Goal: Task Accomplishment & Management: Use online tool/utility

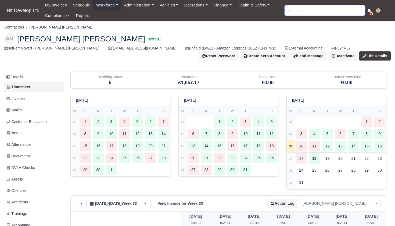
click at [320, 13] on input "search" at bounding box center [325, 10] width 81 height 10
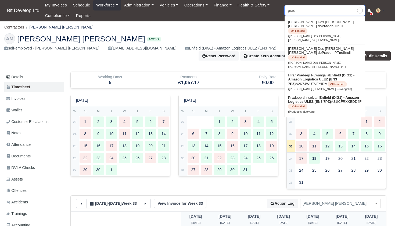
type input "prade"
type input "pradeep shriselvam"
type input "pradee"
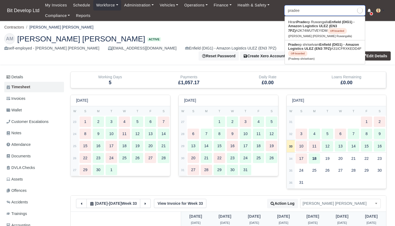
type input "pradeep shriselvam"
type input "pride"
drag, startPoint x: 320, startPoint y: 13, endPoint x: 316, endPoint y: 52, distance: 39.2
click at [316, 52] on link "Pradee p shriselvam Enfield (DIG1) - Amazon Logistics ULEZ (EN3 7PZ) A31ICFRXKE…" at bounding box center [325, 51] width 80 height 22
type input "Pradeep shriselvam"
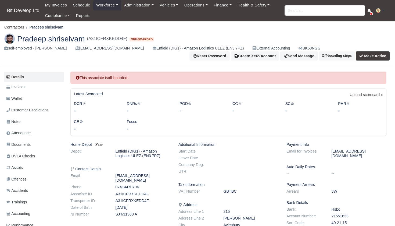
click at [371, 55] on button "Make Active" at bounding box center [373, 55] width 34 height 9
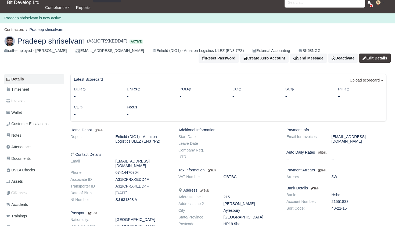
scroll to position [12, 0]
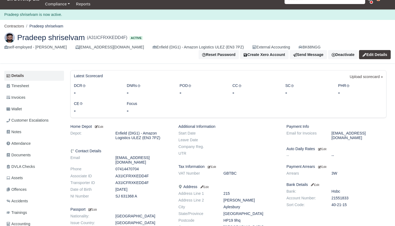
click at [377, 54] on link "Edit Details" at bounding box center [375, 54] width 32 height 9
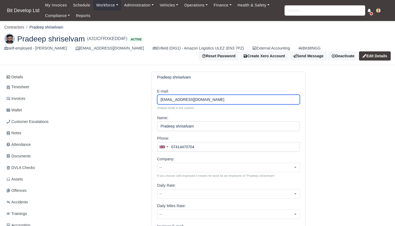
drag, startPoint x: 224, startPoint y: 101, endPoint x: 155, endPoint y: 100, distance: 69.1
type input "o"
type input "[EMAIL_ADDRESS][DOMAIN_NAME]"
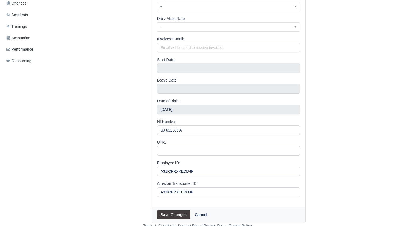
scroll to position [187, 0]
click at [170, 213] on button "Save Changes" at bounding box center [173, 214] width 33 height 9
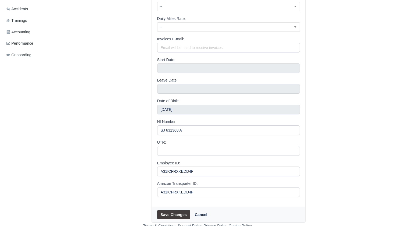
scroll to position [193, 0]
click at [178, 212] on button "Save Changes" at bounding box center [173, 214] width 33 height 9
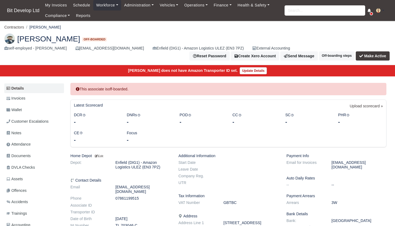
click at [384, 51] on button "Make Active" at bounding box center [373, 55] width 34 height 9
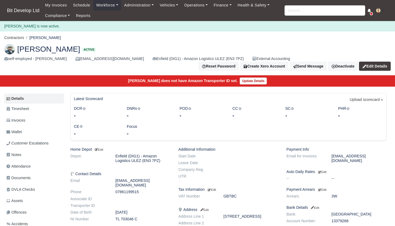
click at [380, 62] on link "Edit Details" at bounding box center [375, 66] width 32 height 9
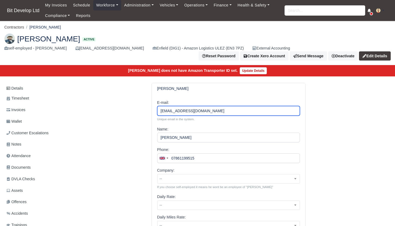
drag, startPoint x: 203, startPoint y: 108, endPoint x: 159, endPoint y: 108, distance: 43.8
type input "[EMAIL_ADDRESS][DOMAIN_NAME]"
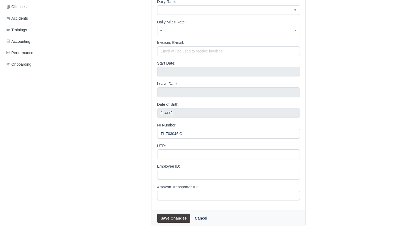
scroll to position [195, 0]
click at [173, 214] on button "Save Changes" at bounding box center [173, 218] width 33 height 9
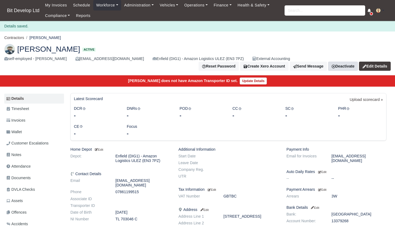
click at [354, 62] on link "Deactivate" at bounding box center [343, 66] width 30 height 9
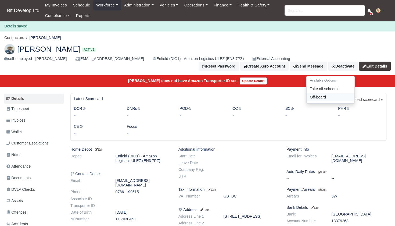
click at [330, 93] on link "Off-board" at bounding box center [331, 97] width 48 height 8
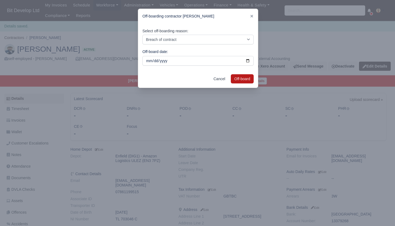
click at [243, 80] on button "Off-board" at bounding box center [242, 78] width 23 height 9
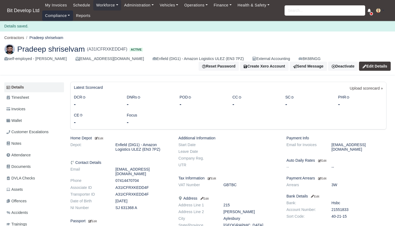
click at [61, 16] on link "Compliance" at bounding box center [57, 15] width 31 height 10
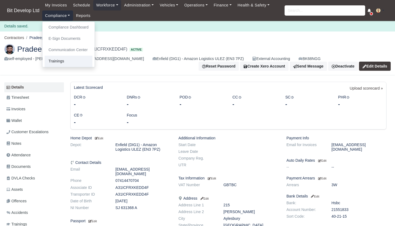
click at [62, 61] on link "Trainings" at bounding box center [69, 61] width 48 height 11
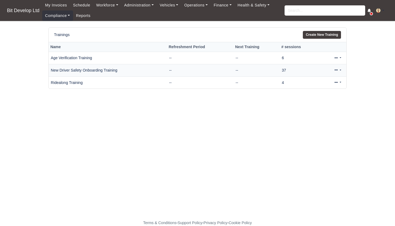
click at [331, 71] on div "Actions View Edit Conduct Session [GEOGRAPHIC_DATA]" at bounding box center [333, 70] width 24 height 8
click at [338, 70] on link at bounding box center [338, 70] width 13 height 8
click at [319, 86] on link "View" at bounding box center [320, 87] width 48 height 8
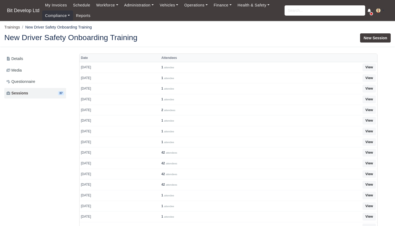
click at [377, 36] on link "New Session" at bounding box center [375, 37] width 31 height 9
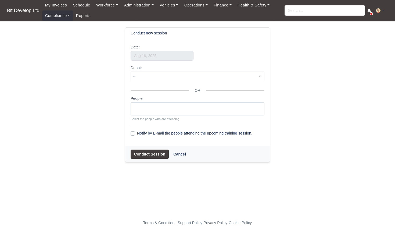
select select
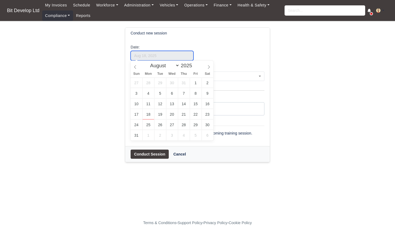
click at [169, 59] on input "text" at bounding box center [162, 56] width 63 height 10
select select "6"
click at [138, 68] on span at bounding box center [135, 65] width 9 height 9
type input "July 3, 2025"
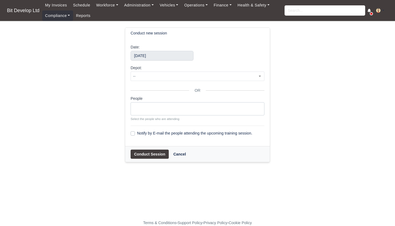
click at [162, 112] on ul at bounding box center [197, 107] width 133 height 11
type input "pra"
select select "4085"
click at [151, 155] on button "Conduct Session" at bounding box center [150, 154] width 38 height 9
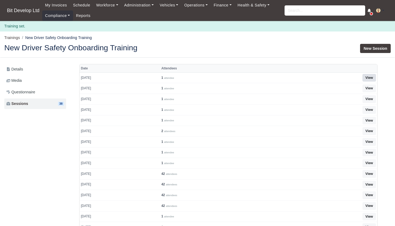
click at [369, 76] on link "View" at bounding box center [369, 78] width 13 height 8
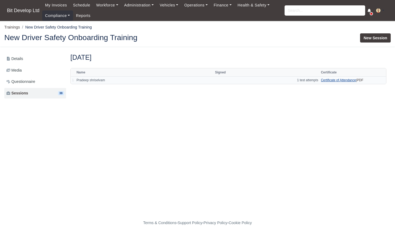
click at [336, 80] on link "Certificate of Attendance" at bounding box center [338, 80] width 35 height 4
